Goal: Find specific page/section: Find specific page/section

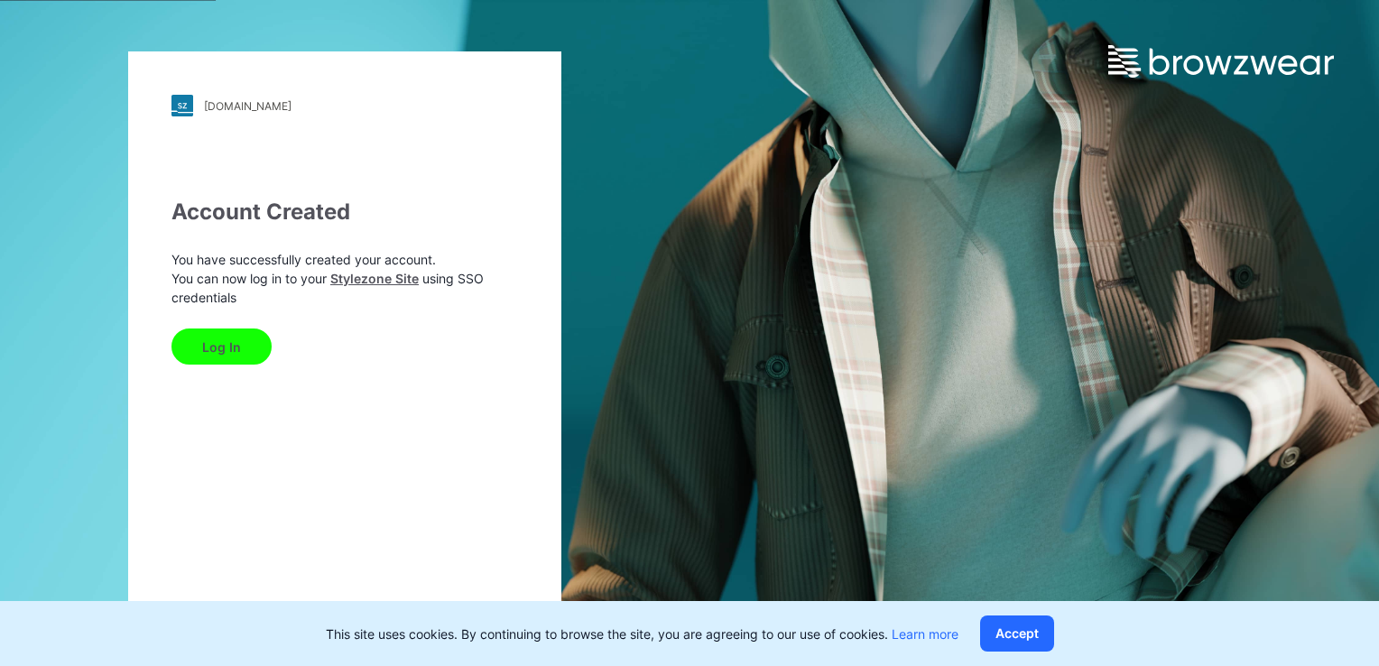
click at [199, 356] on button "Log In" at bounding box center [221, 346] width 100 height 36
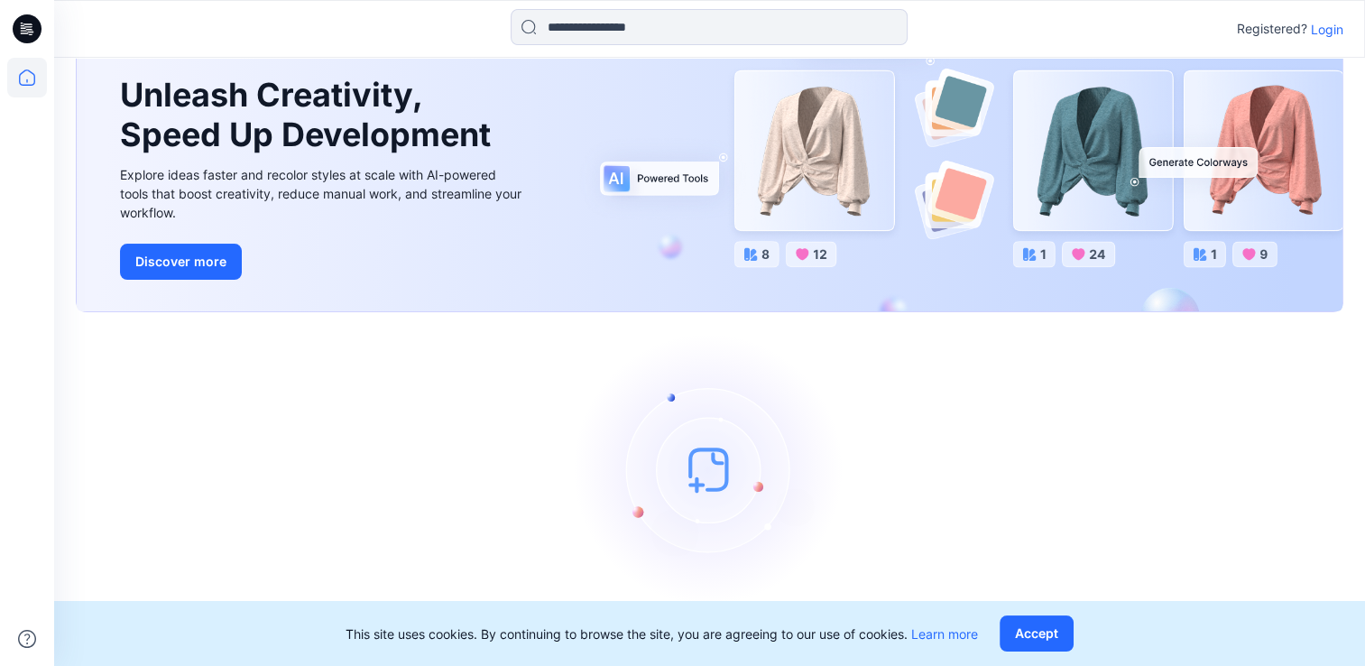
scroll to position [104, 0]
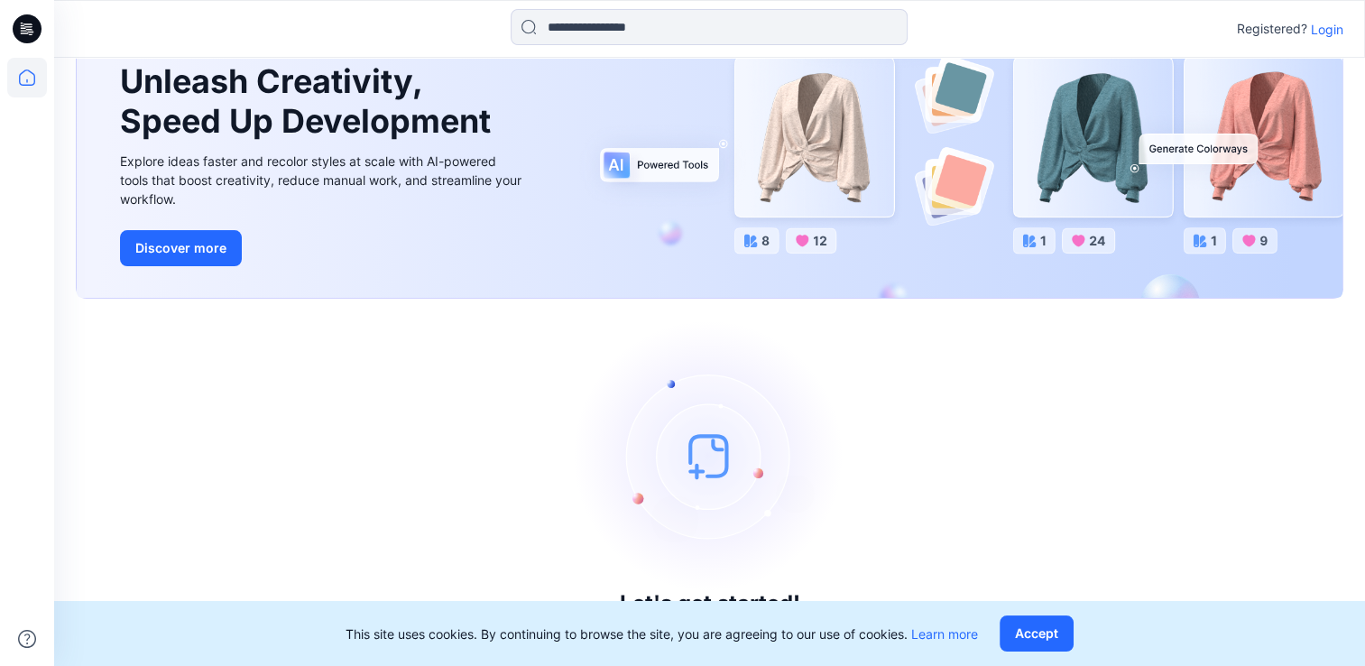
click at [1324, 29] on p "Login" at bounding box center [1327, 29] width 32 height 19
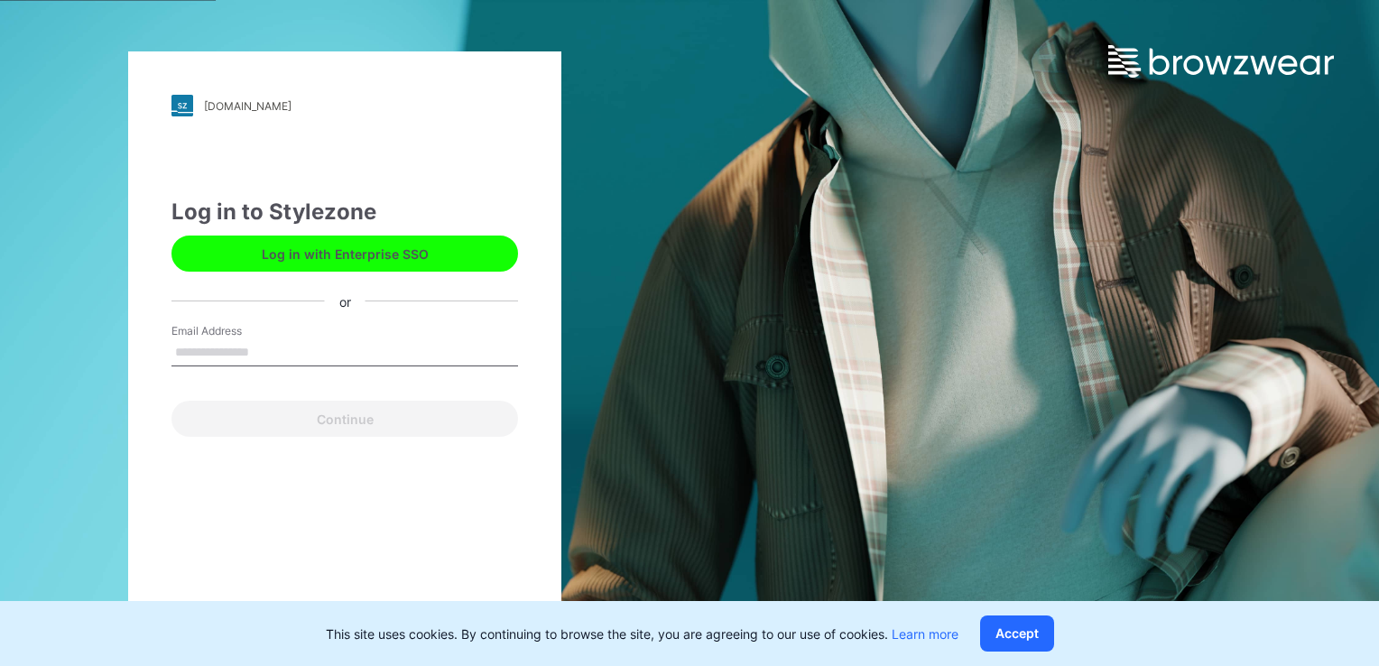
click at [309, 348] on input "Email Address" at bounding box center [344, 352] width 347 height 27
type input "**********"
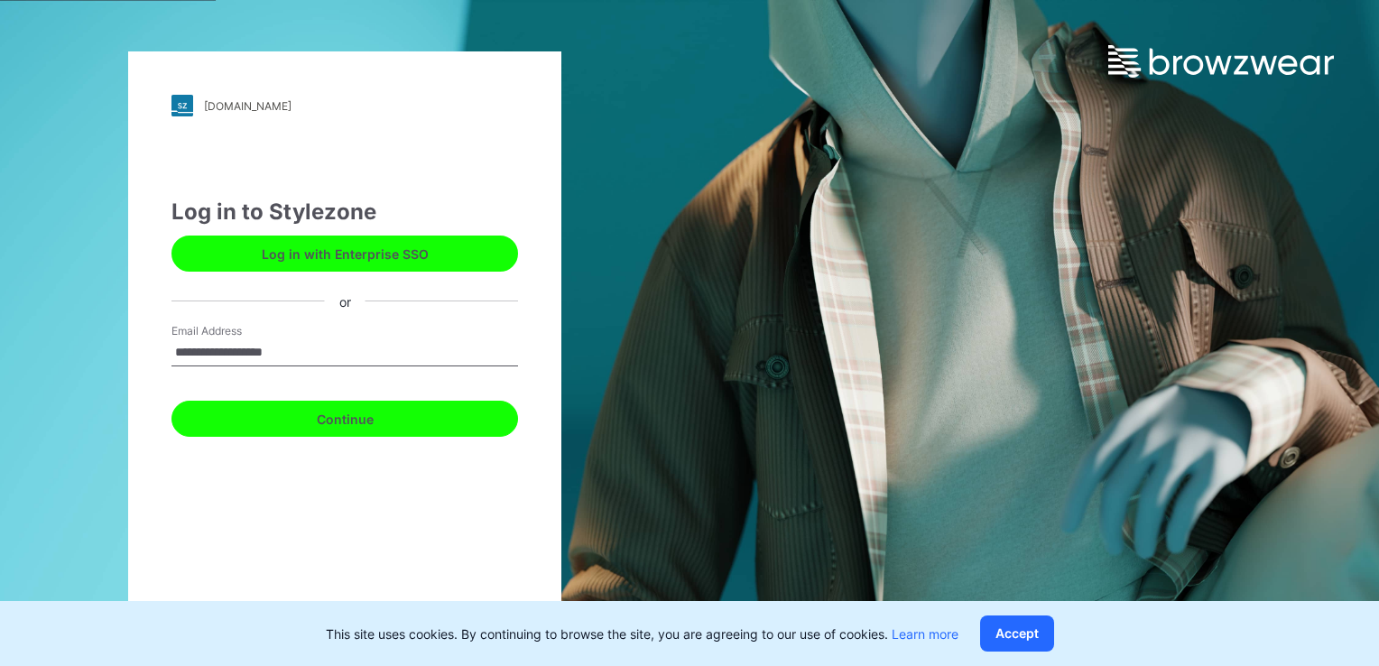
click at [278, 413] on button "Continue" at bounding box center [344, 419] width 347 height 36
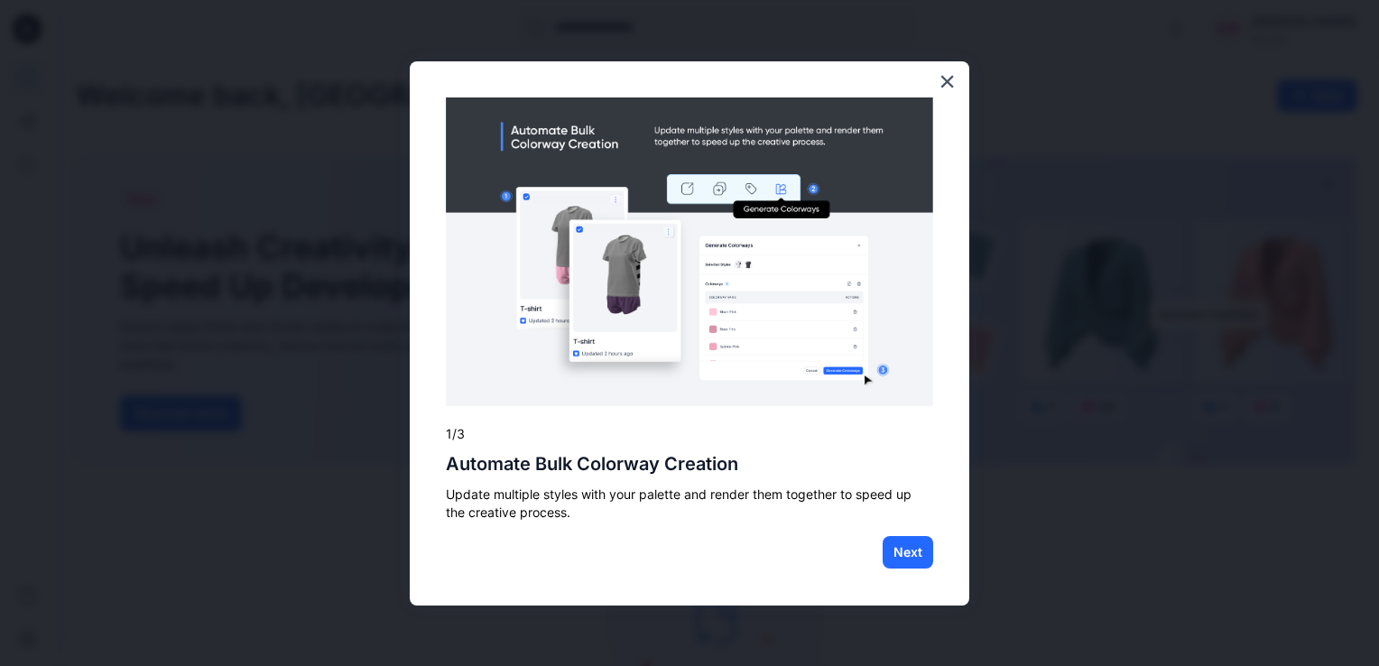
click at [442, 340] on div "× 1/3 Automate Bulk Colorway Creation Update multiple styles with your palette …" at bounding box center [690, 333] width 560 height 545
click at [908, 544] on button "Next" at bounding box center [908, 552] width 51 height 32
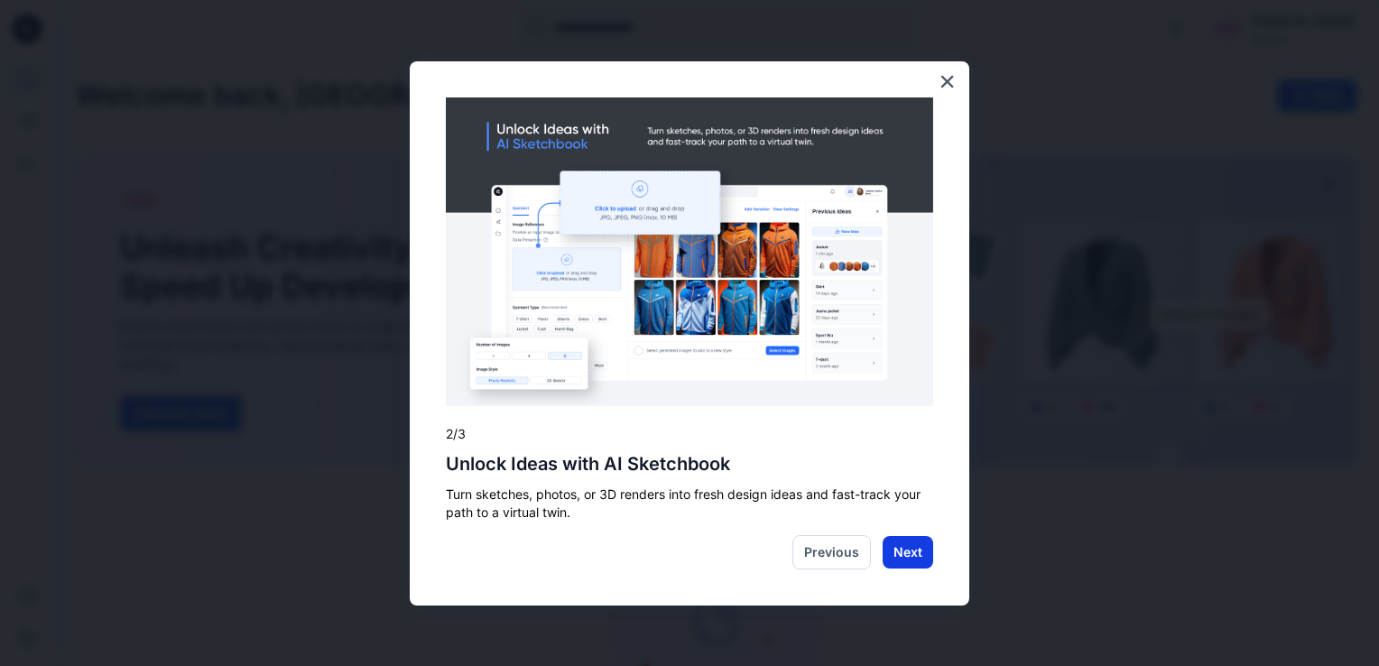
click at [914, 550] on button "Next" at bounding box center [908, 552] width 51 height 32
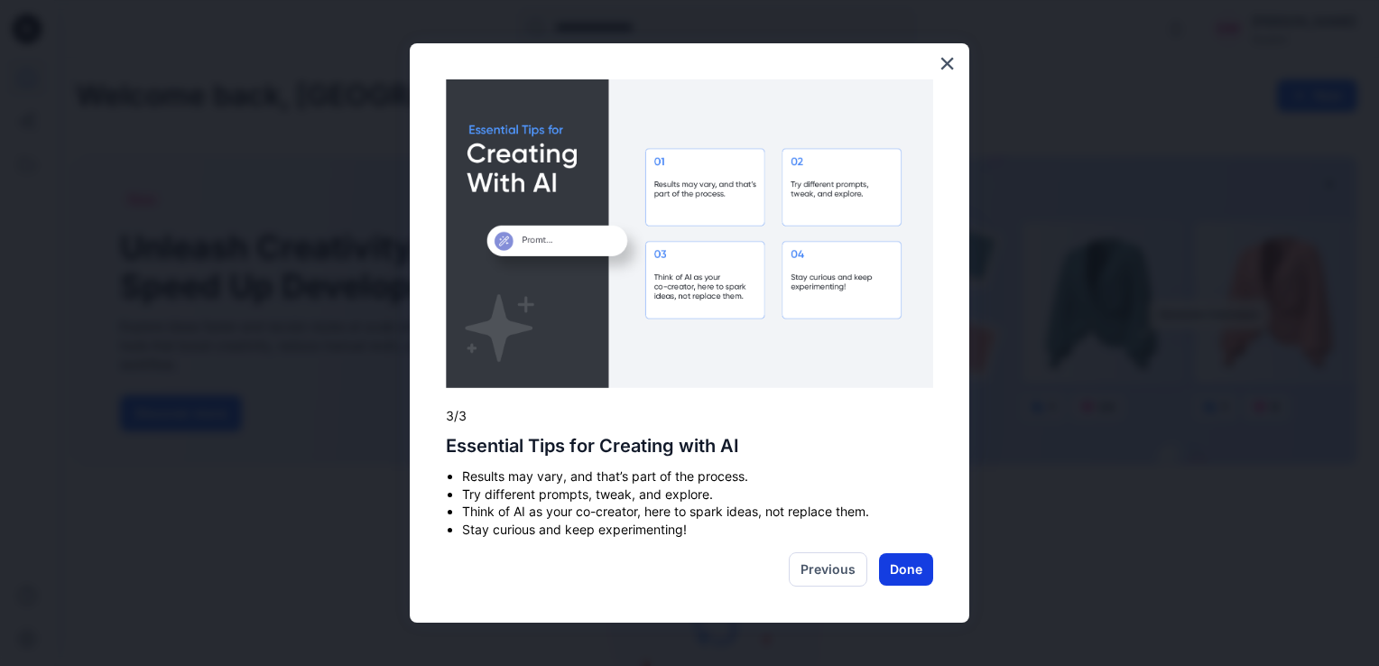
click at [907, 569] on button "Done" at bounding box center [906, 569] width 54 height 32
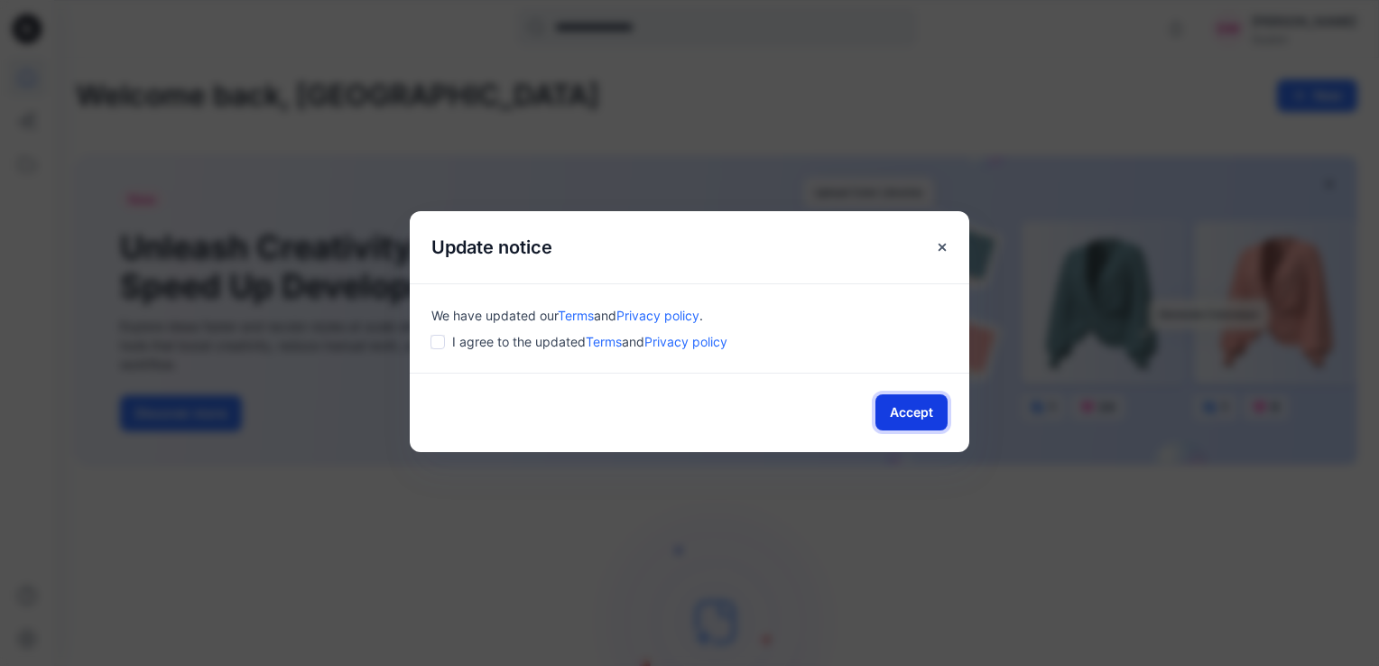
click at [911, 420] on button "Accept" at bounding box center [911, 412] width 72 height 36
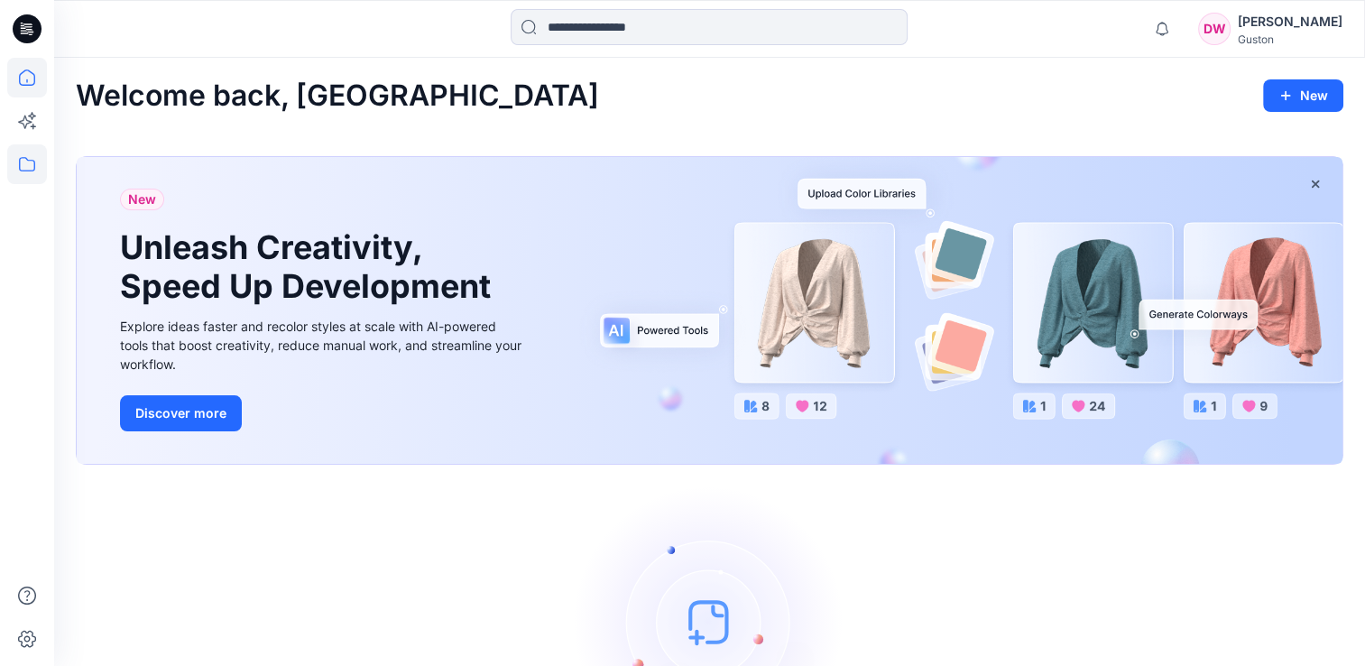
click at [22, 175] on icon at bounding box center [27, 164] width 40 height 40
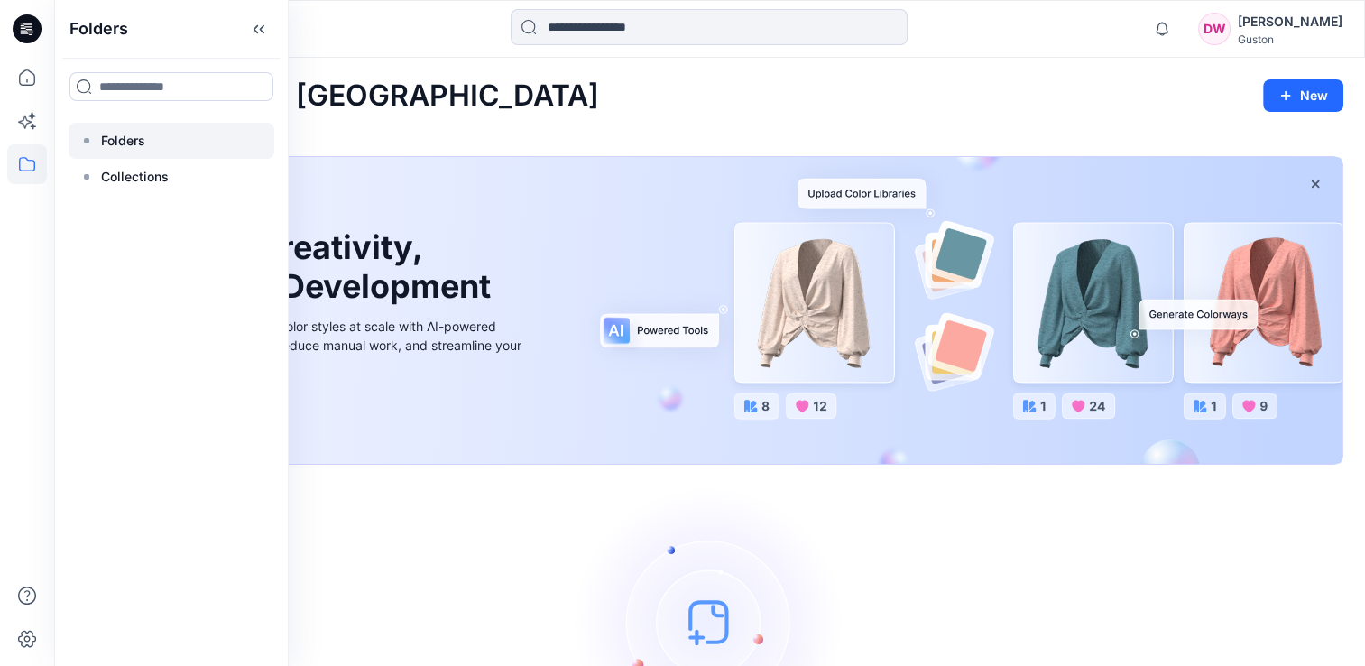
click at [140, 135] on p "Folders" at bounding box center [123, 141] width 44 height 22
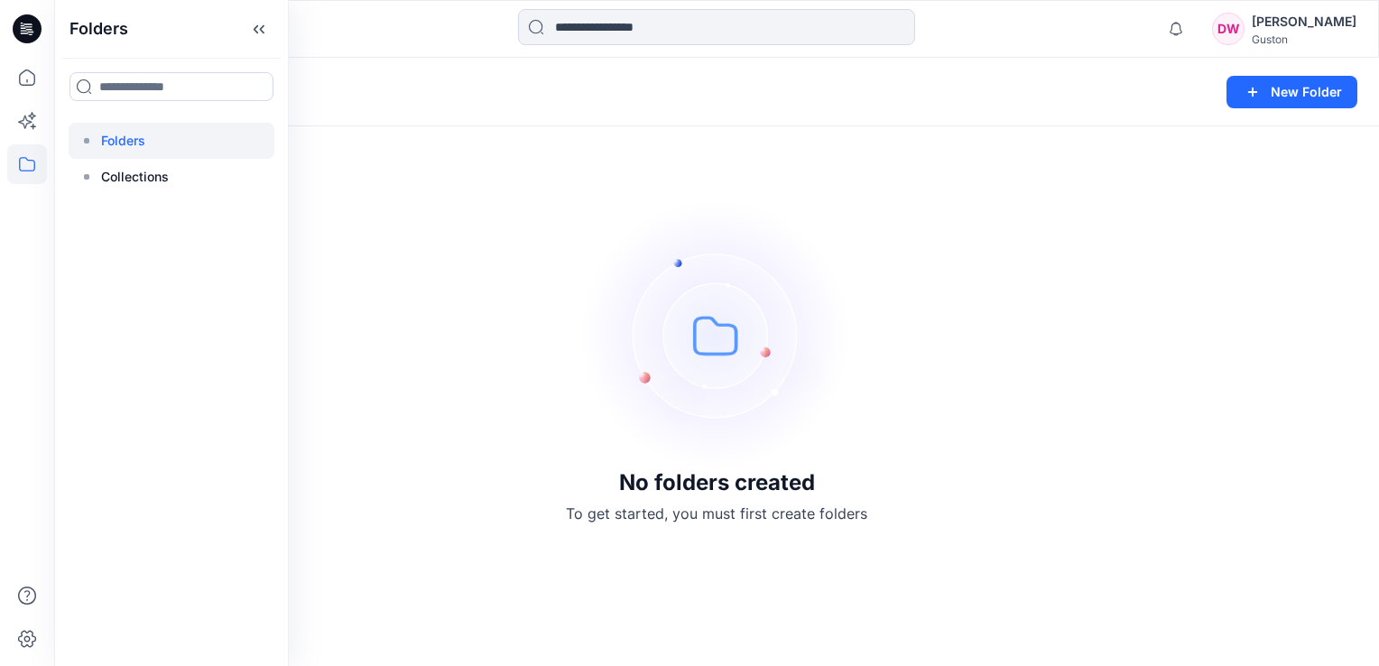
click at [1274, 282] on div "No folders created To get started, you must first create folders" at bounding box center [716, 362] width 1325 height 608
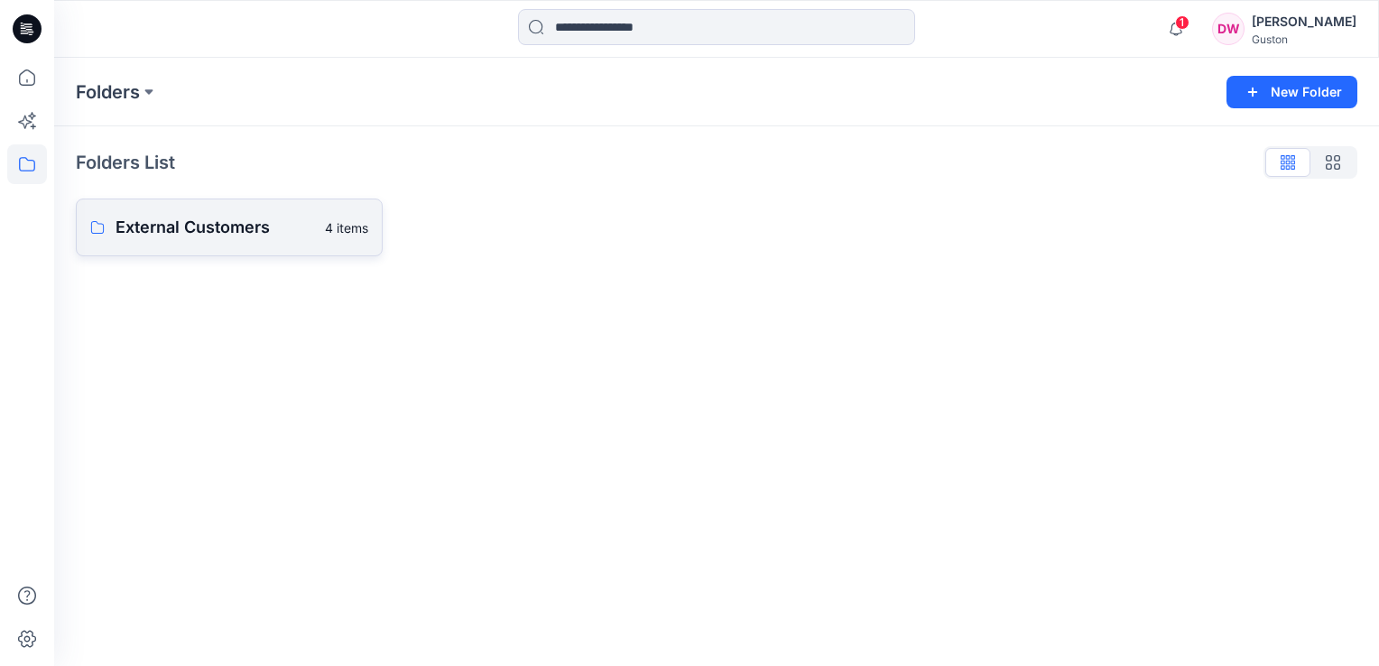
click at [207, 228] on p "External Customers" at bounding box center [215, 227] width 199 height 25
